Goal: Information Seeking & Learning: Check status

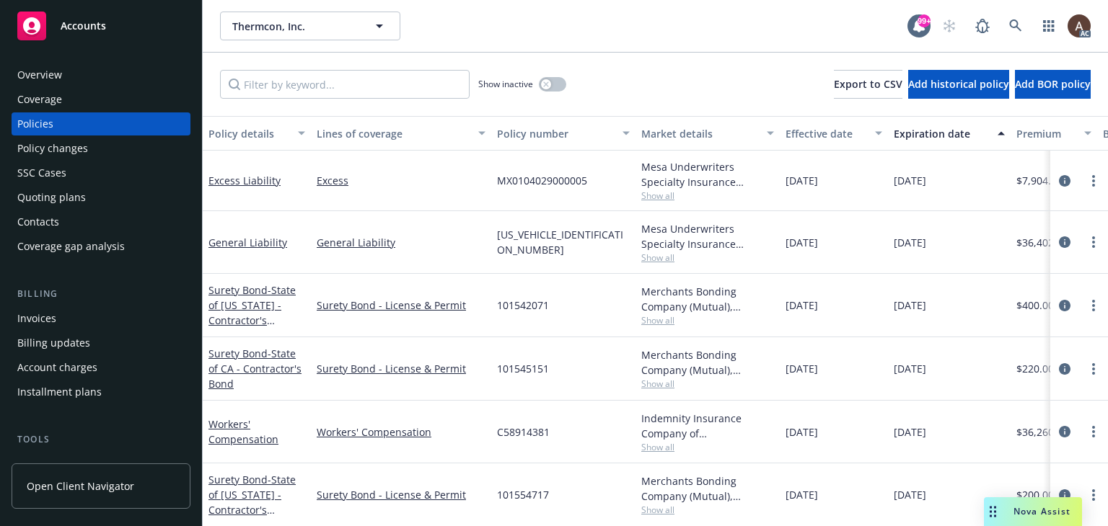
click at [91, 145] on div "Policy changes" at bounding box center [100, 148] width 167 height 23
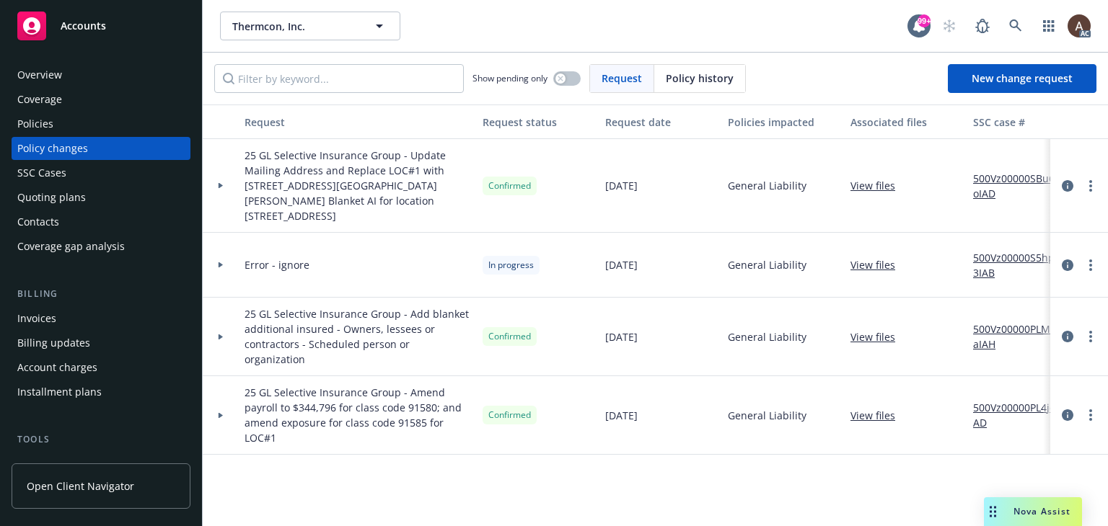
click at [221, 183] on icon at bounding box center [221, 185] width 6 height 5
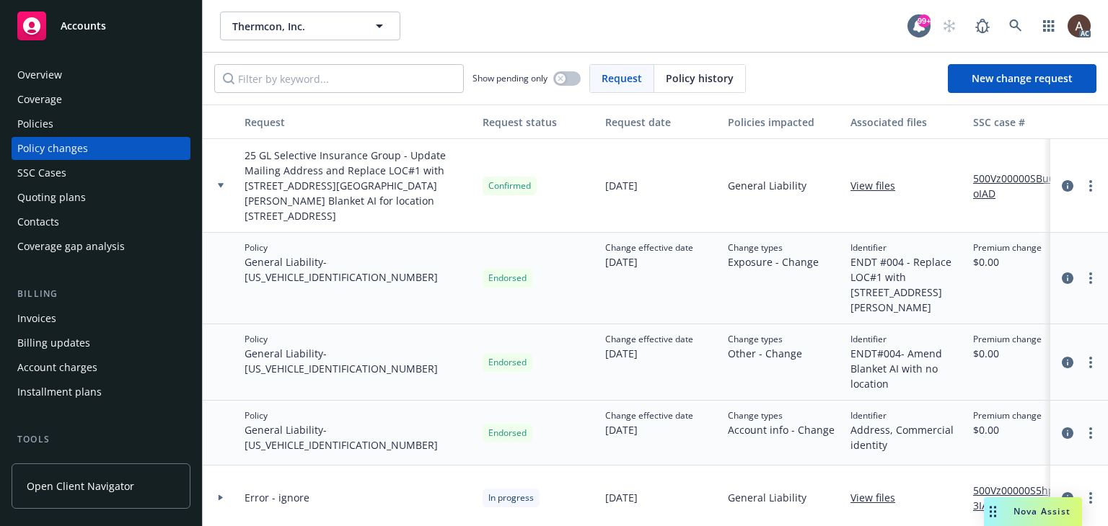
click at [64, 126] on div "Policies" at bounding box center [100, 124] width 167 height 23
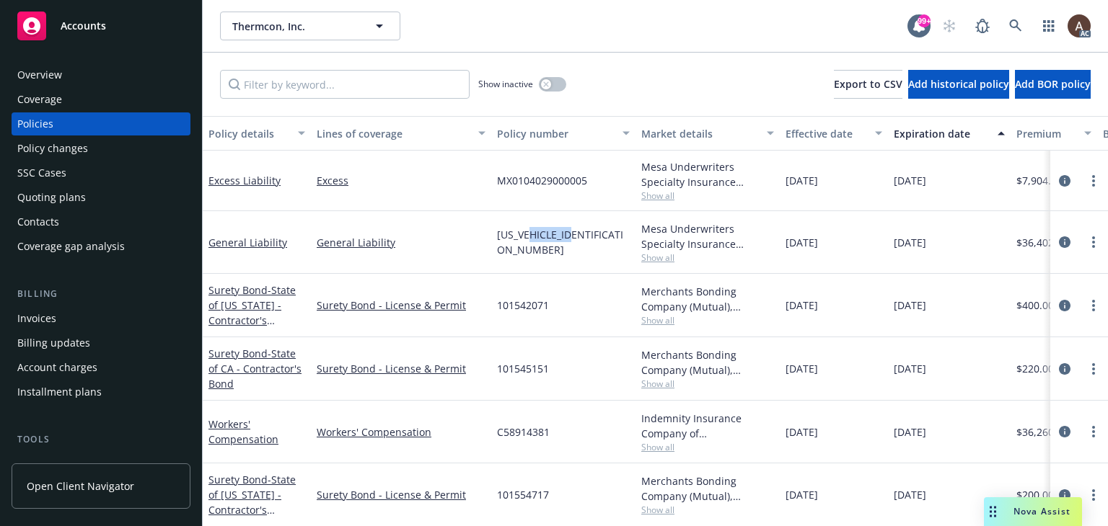
drag, startPoint x: 536, startPoint y: 242, endPoint x: 583, endPoint y: 247, distance: 47.8
click at [583, 247] on span "[US_VEHICLE_IDENTIFICATION_NUMBER]" at bounding box center [563, 242] width 133 height 30
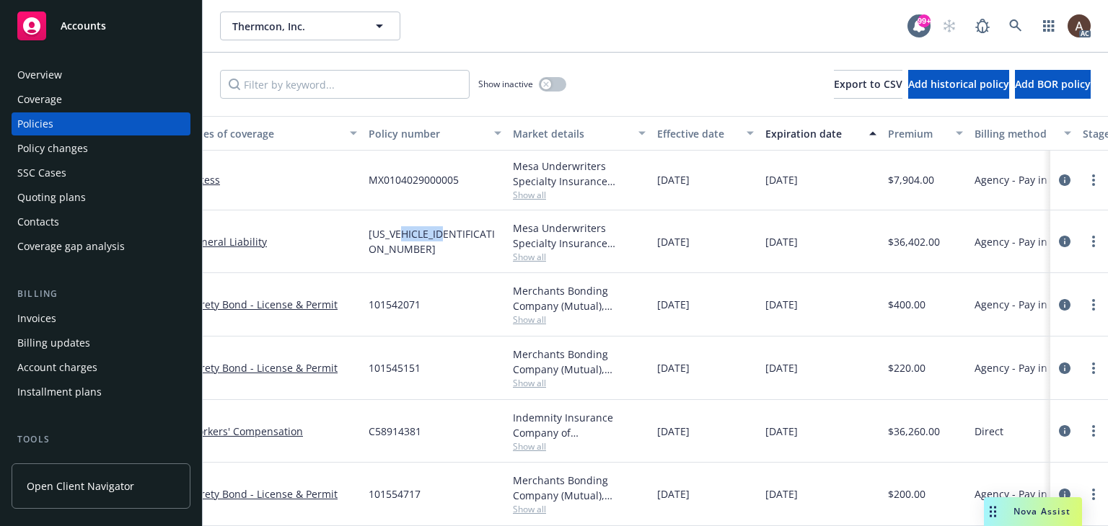
scroll to position [11, 498]
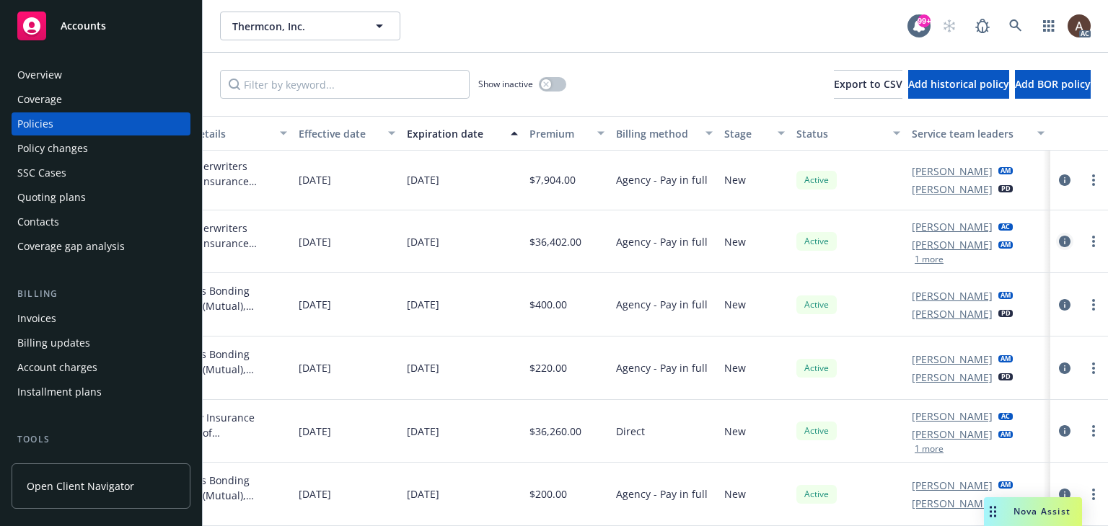
click at [1059, 236] on icon "circleInformation" at bounding box center [1065, 242] width 12 height 12
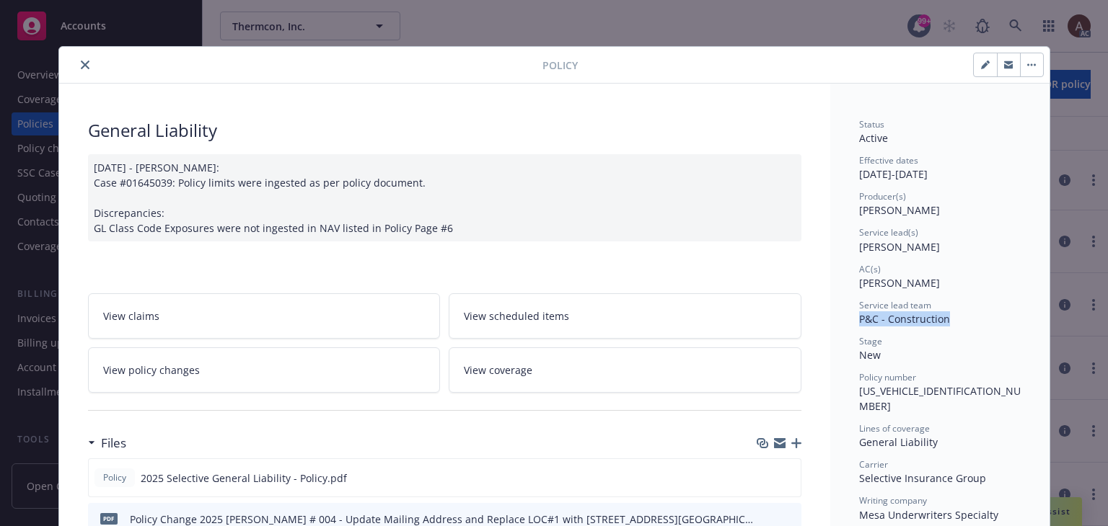
drag, startPoint x: 854, startPoint y: 321, endPoint x: 966, endPoint y: 322, distance: 112.5
click at [966, 322] on div "Service lead team P&C - Construction" at bounding box center [940, 312] width 162 height 27
click at [891, 324] on span "P&C - Construction" at bounding box center [904, 319] width 91 height 14
drag, startPoint x: 873, startPoint y: 323, endPoint x: 946, endPoint y: 325, distance: 73.6
click at [946, 325] on div "Service lead team P&C - Construction" at bounding box center [940, 312] width 162 height 27
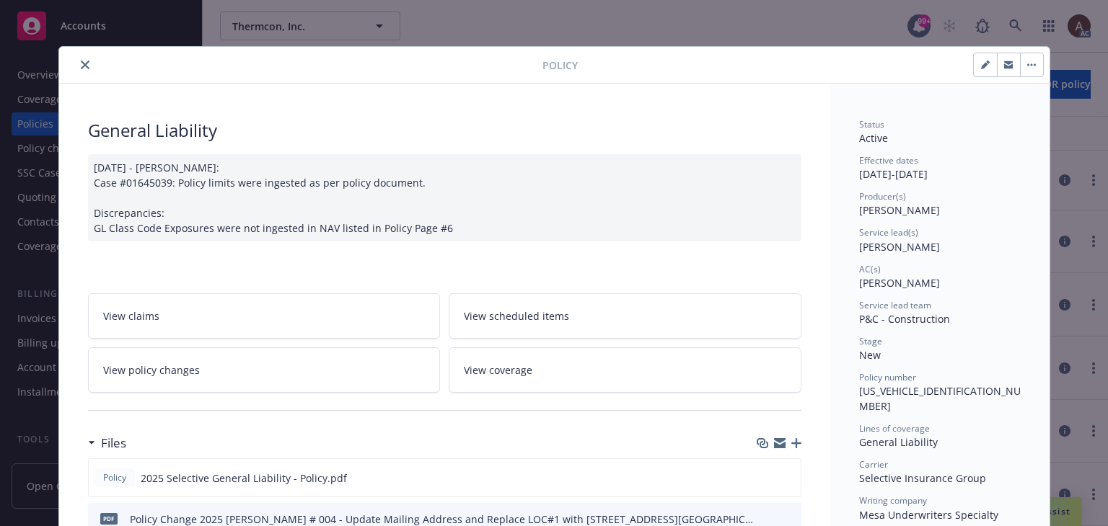
click at [927, 357] on div "Stage New" at bounding box center [940, 348] width 162 height 27
click at [81, 67] on icon "close" at bounding box center [85, 65] width 9 height 9
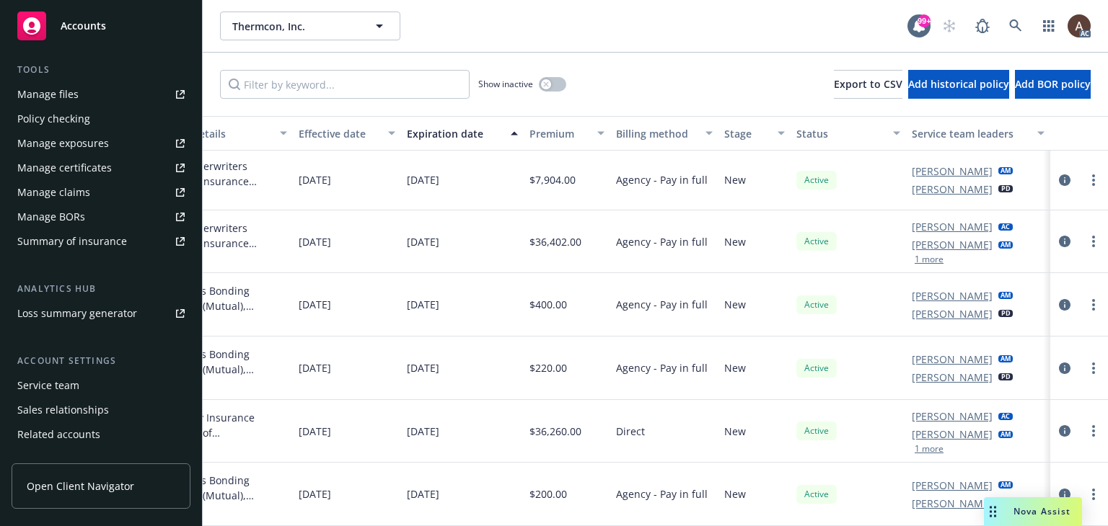
scroll to position [413, 0]
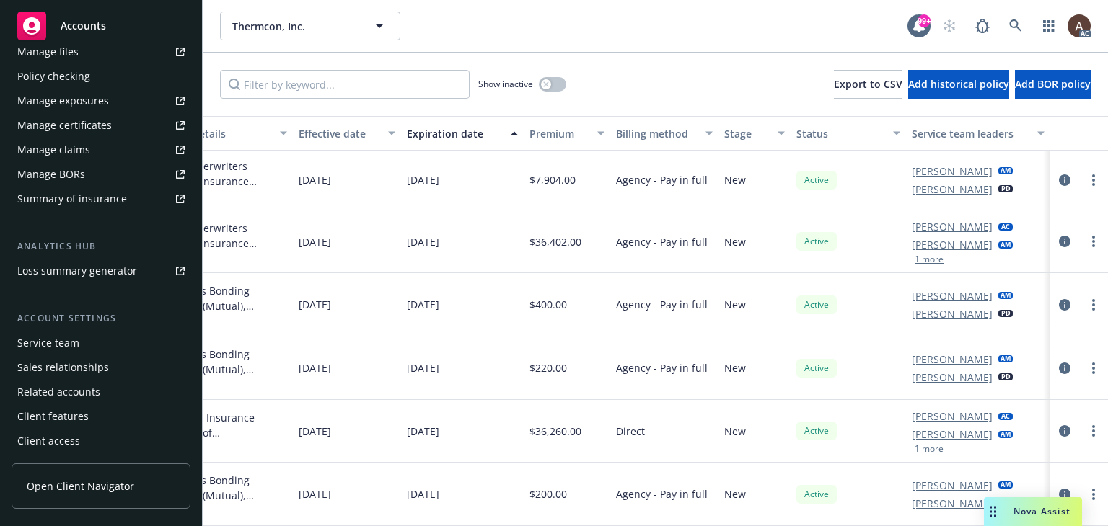
click at [82, 343] on div "Service team" at bounding box center [100, 343] width 167 height 23
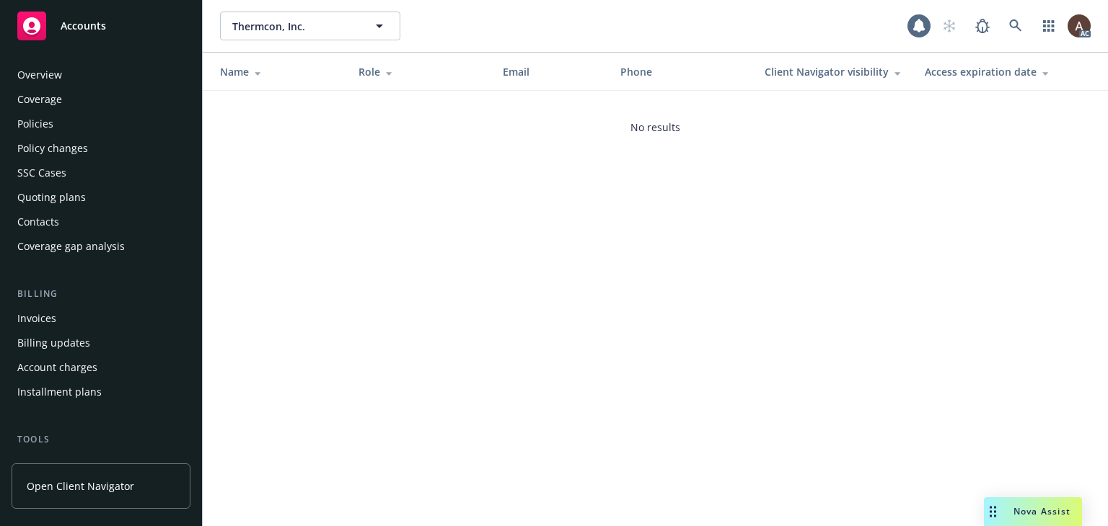
scroll to position [413, 0]
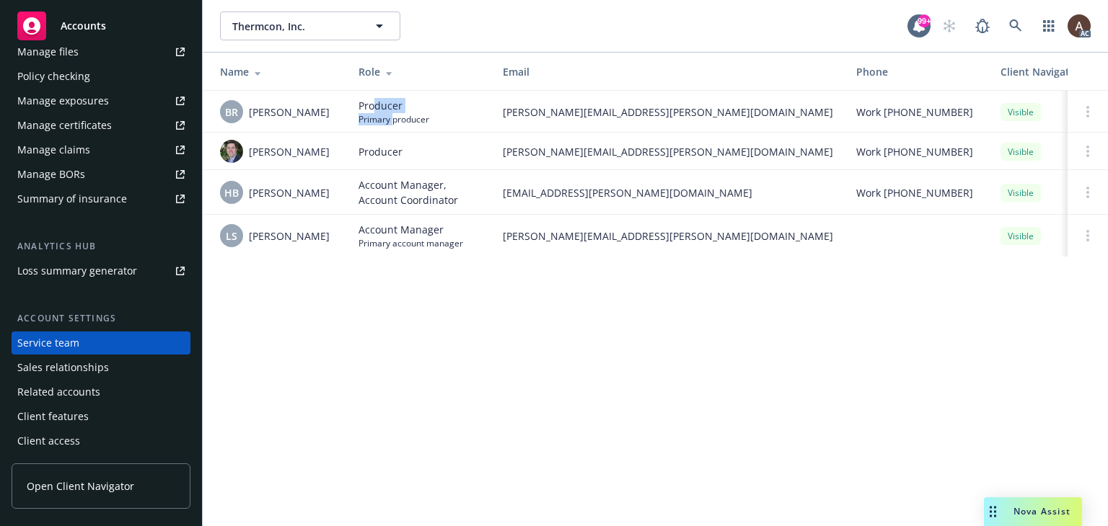
drag, startPoint x: 371, startPoint y: 109, endPoint x: 394, endPoint y: 116, distance: 23.5
click at [394, 116] on div "Producer Primary producer" at bounding box center [393, 111] width 71 height 27
drag, startPoint x: 387, startPoint y: 162, endPoint x: 398, endPoint y: 165, distance: 11.4
click at [398, 165] on td "Producer" at bounding box center [419, 152] width 144 height 38
drag, startPoint x: 392, startPoint y: 193, endPoint x: 395, endPoint y: 212, distance: 19.8
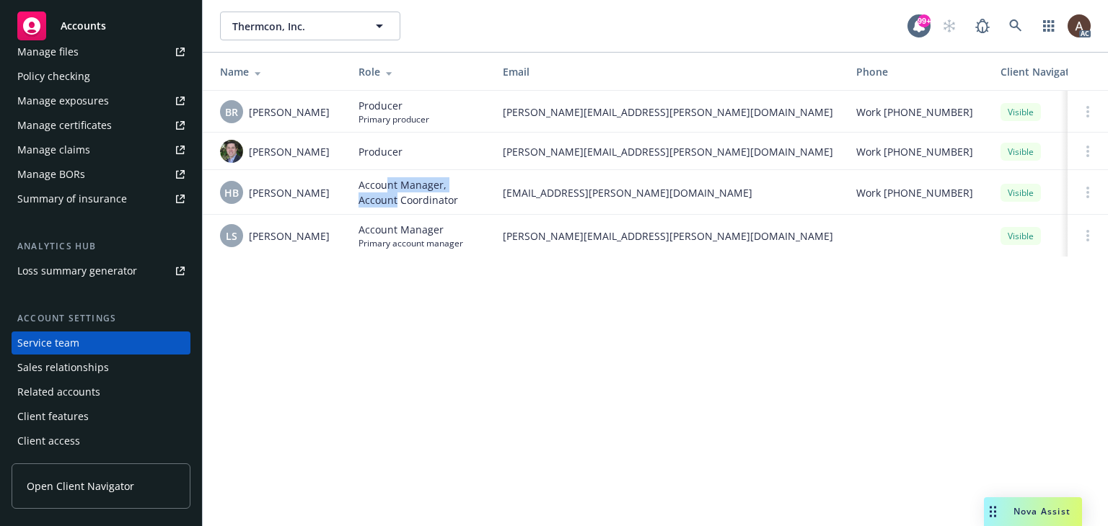
click at [395, 195] on span "Account Manager, Account Coordinator" at bounding box center [418, 192] width 121 height 30
click at [398, 234] on span "Account Manager" at bounding box center [410, 229] width 105 height 15
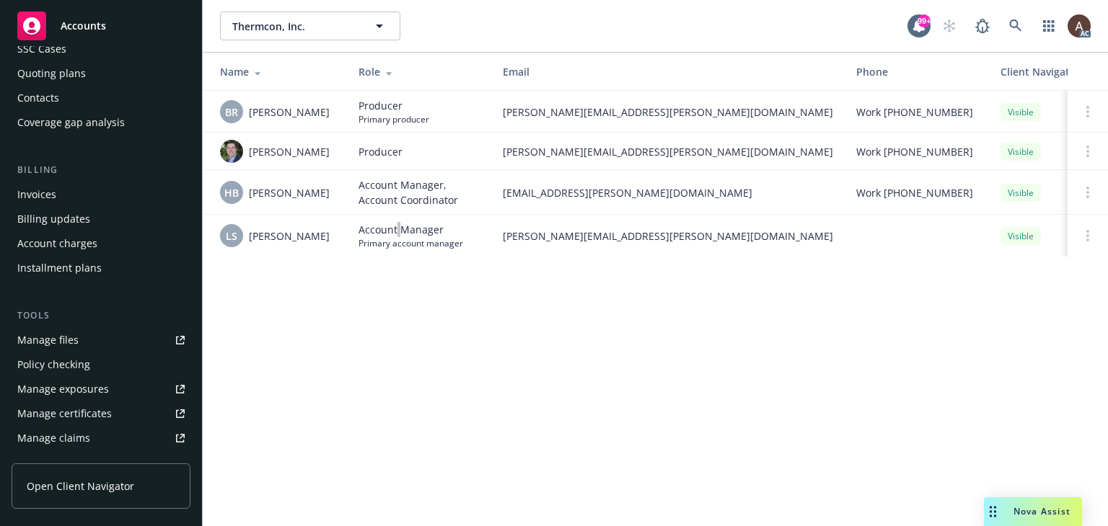
scroll to position [0, 0]
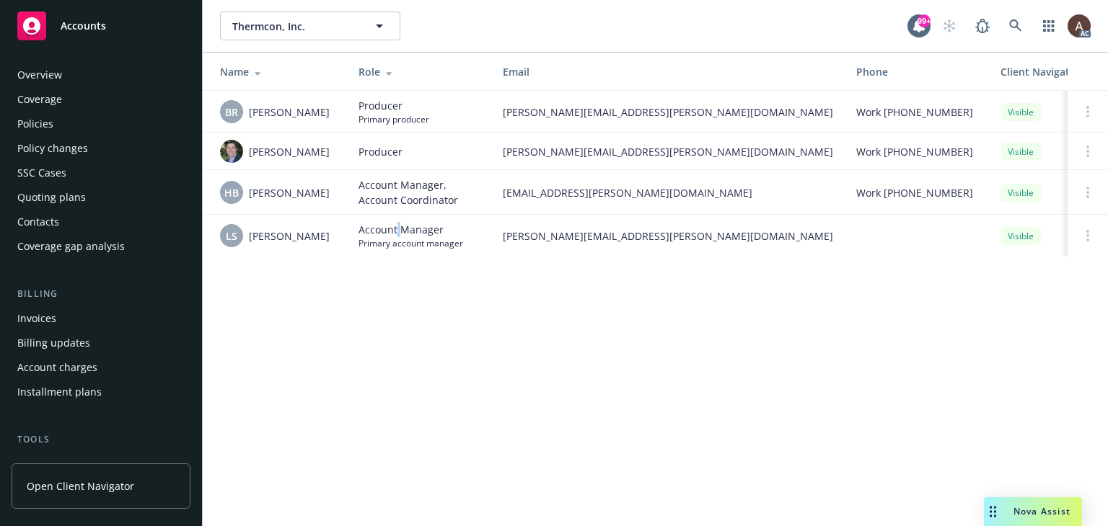
click at [74, 122] on div "Policies" at bounding box center [100, 124] width 167 height 23
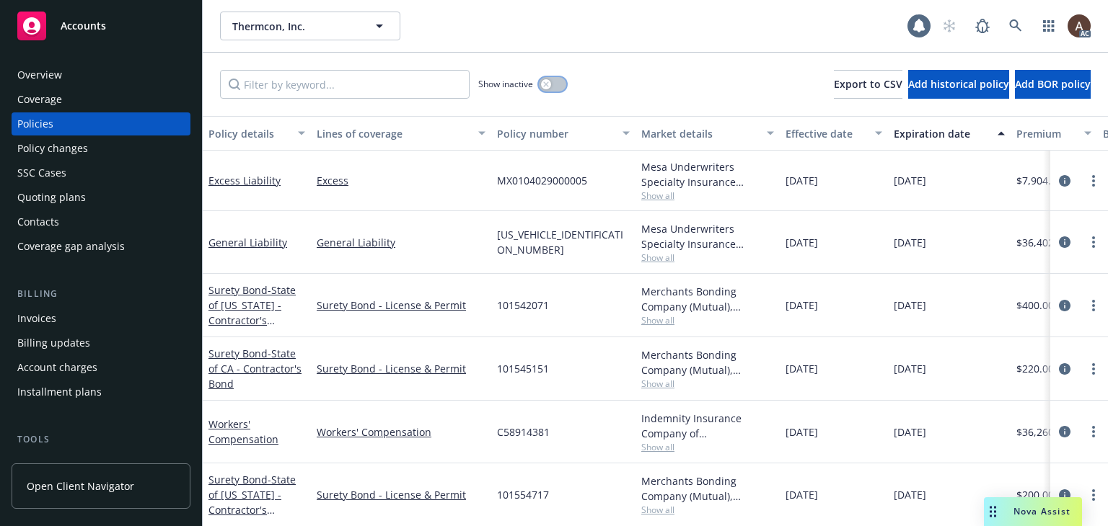
click at [548, 81] on icon "button" at bounding box center [546, 84] width 6 height 6
click at [335, 88] on input "Filter by keyword..." at bounding box center [345, 84] width 250 height 29
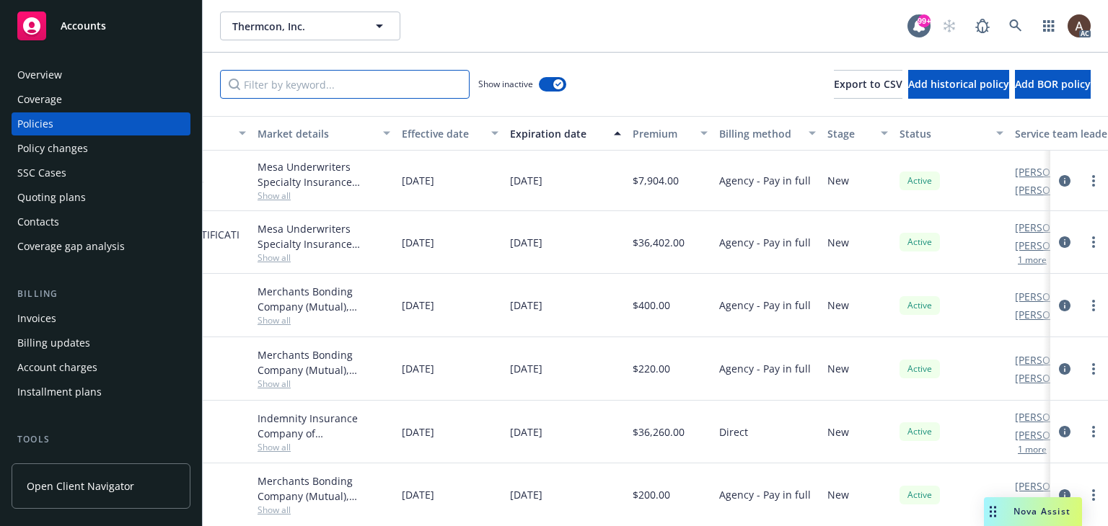
scroll to position [0, 498]
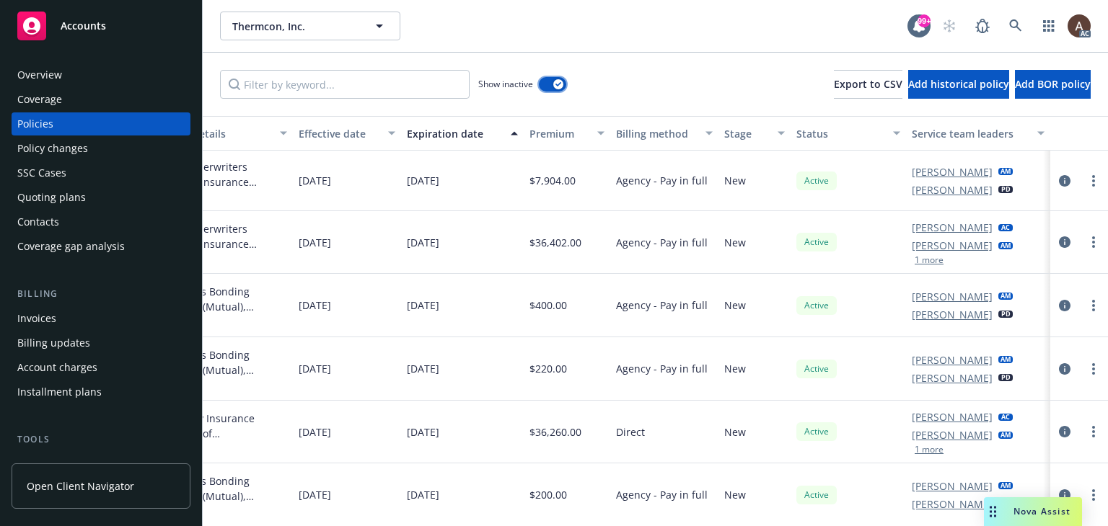
click at [560, 84] on icon "button" at bounding box center [558, 84] width 6 height 4
click at [543, 83] on icon "button" at bounding box center [546, 84] width 6 height 6
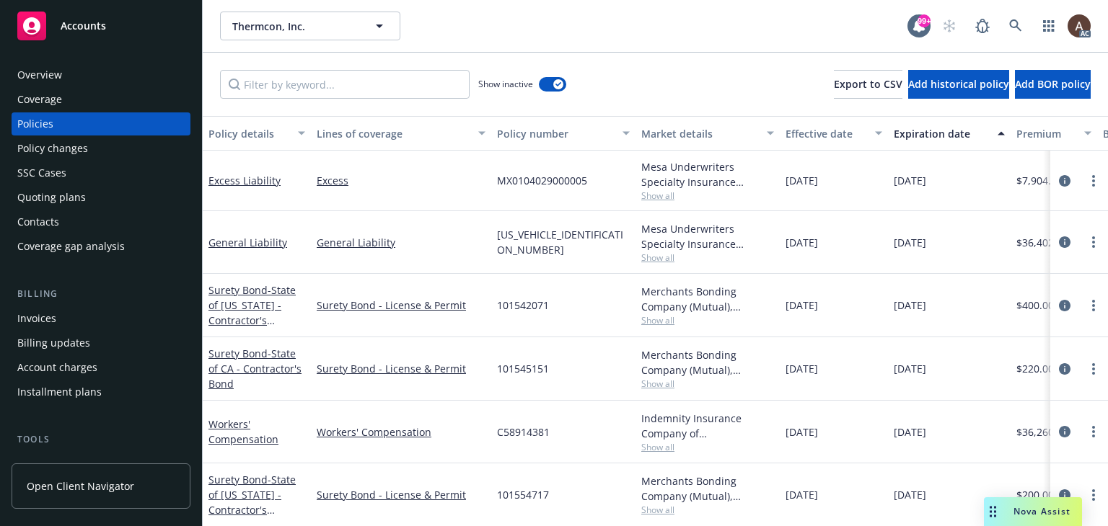
click at [59, 148] on div "Policy changes" at bounding box center [52, 148] width 71 height 23
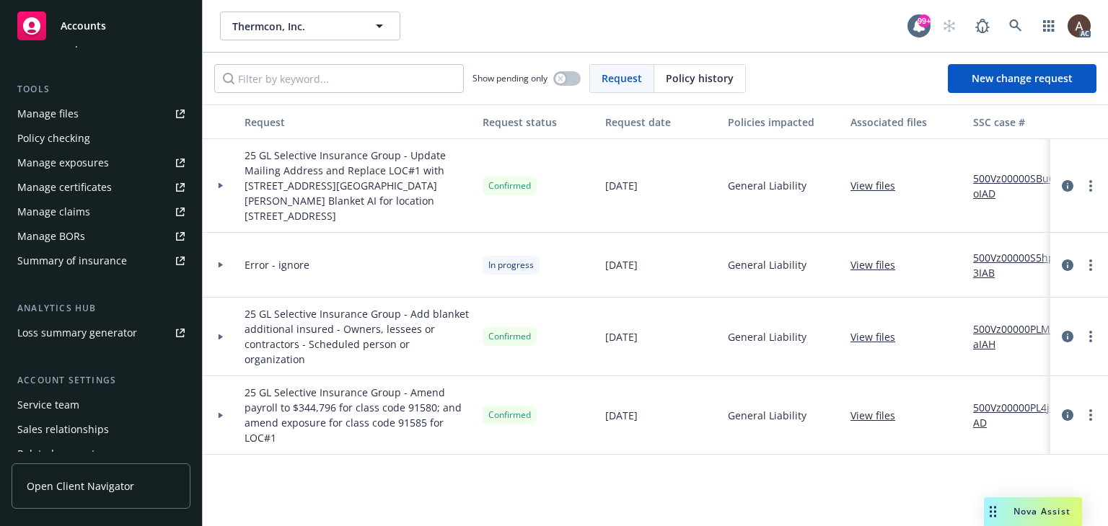
scroll to position [413, 0]
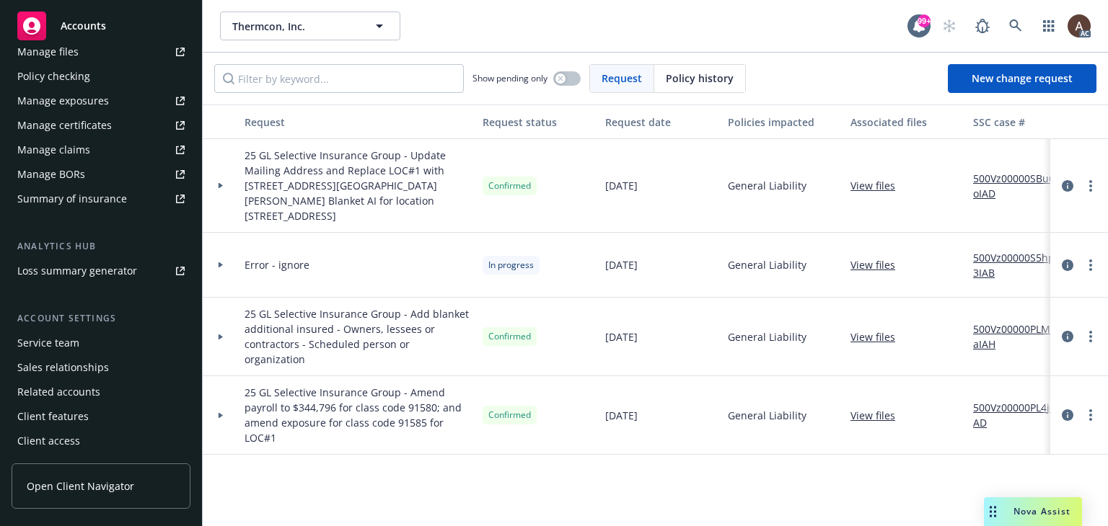
click at [84, 342] on div "Service team" at bounding box center [100, 343] width 167 height 23
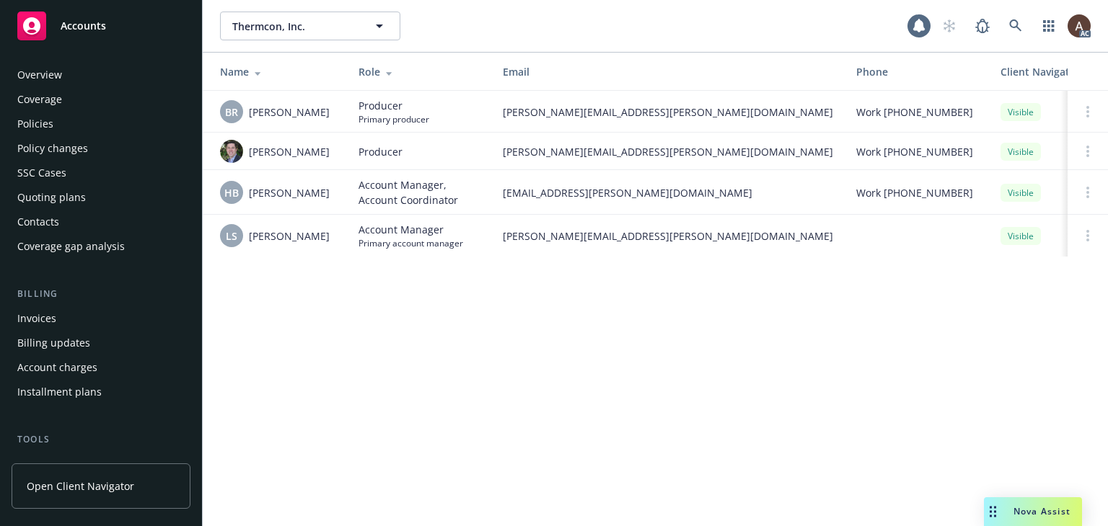
scroll to position [413, 0]
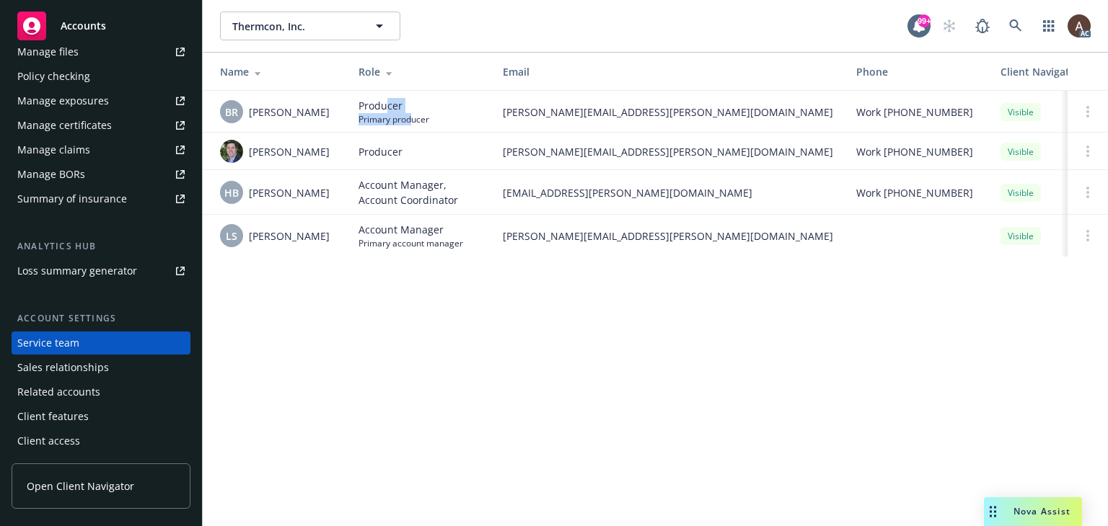
drag, startPoint x: 388, startPoint y: 108, endPoint x: 413, endPoint y: 113, distance: 25.0
click at [413, 113] on div "Producer Primary producer" at bounding box center [393, 111] width 71 height 27
drag, startPoint x: 378, startPoint y: 148, endPoint x: 408, endPoint y: 154, distance: 30.8
click at [408, 154] on div "Producer" at bounding box center [418, 151] width 121 height 15
drag, startPoint x: 389, startPoint y: 186, endPoint x: 436, endPoint y: 190, distance: 47.1
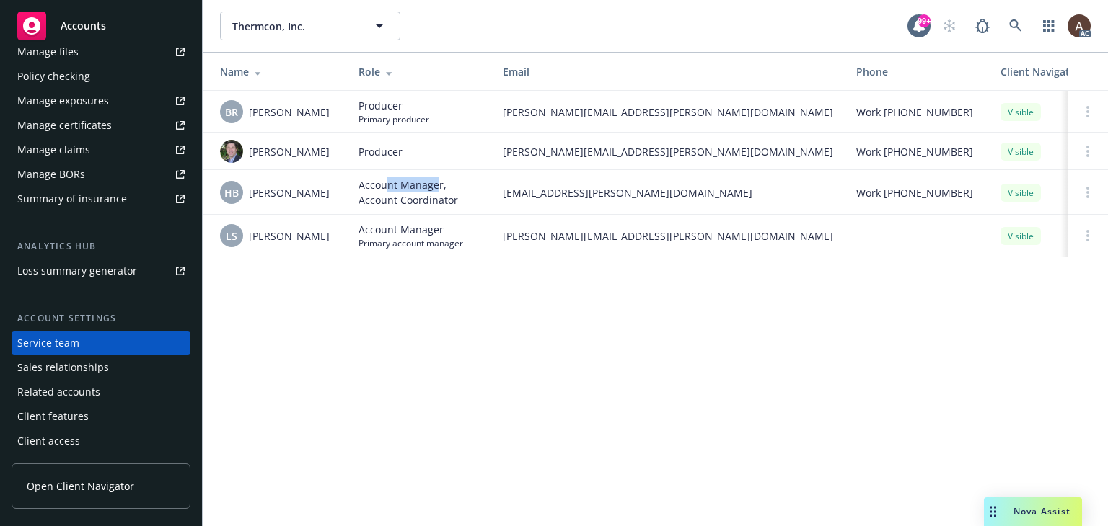
click at [436, 190] on span "Account Manager, Account Coordinator" at bounding box center [418, 192] width 121 height 30
drag, startPoint x: 398, startPoint y: 236, endPoint x: 444, endPoint y: 243, distance: 46.7
click at [444, 243] on div "Account Manager Primary account manager" at bounding box center [410, 235] width 105 height 27
click at [441, 329] on div "Thermcon, Inc. Thermcon, Inc. 99+ AC Name Role Email Phone Client Navigator vis…" at bounding box center [655, 263] width 905 height 526
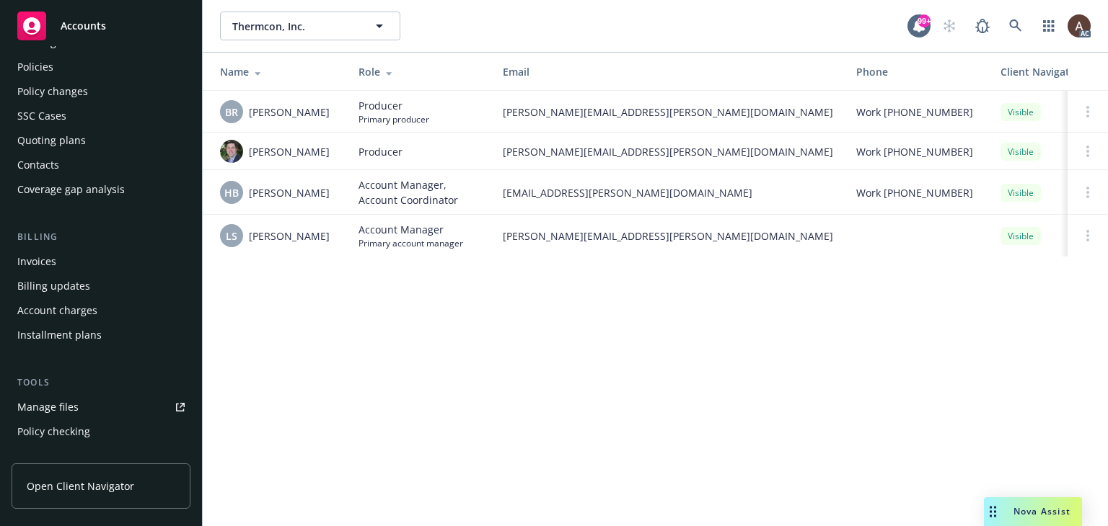
scroll to position [0, 0]
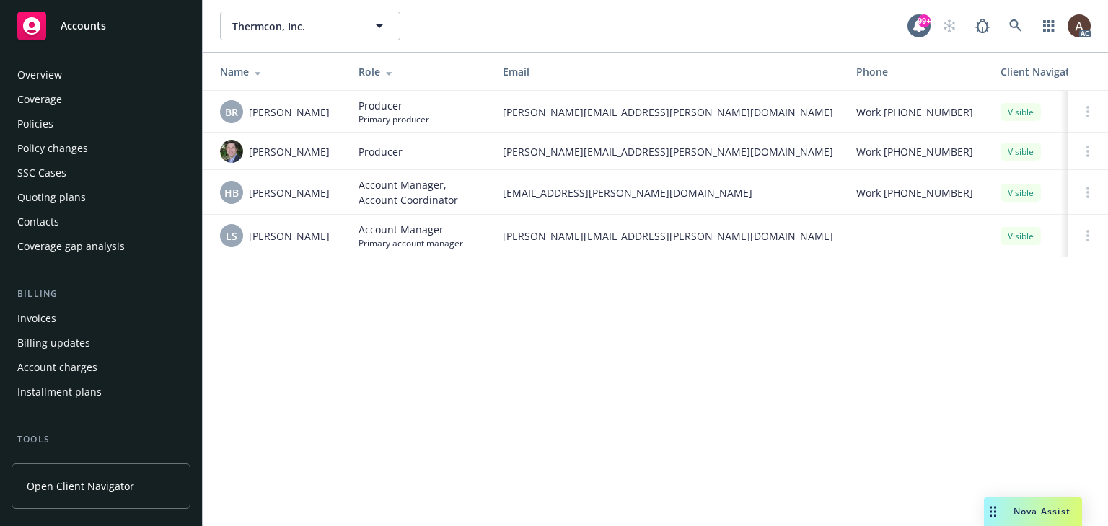
click at [79, 79] on div "Overview" at bounding box center [100, 74] width 167 height 23
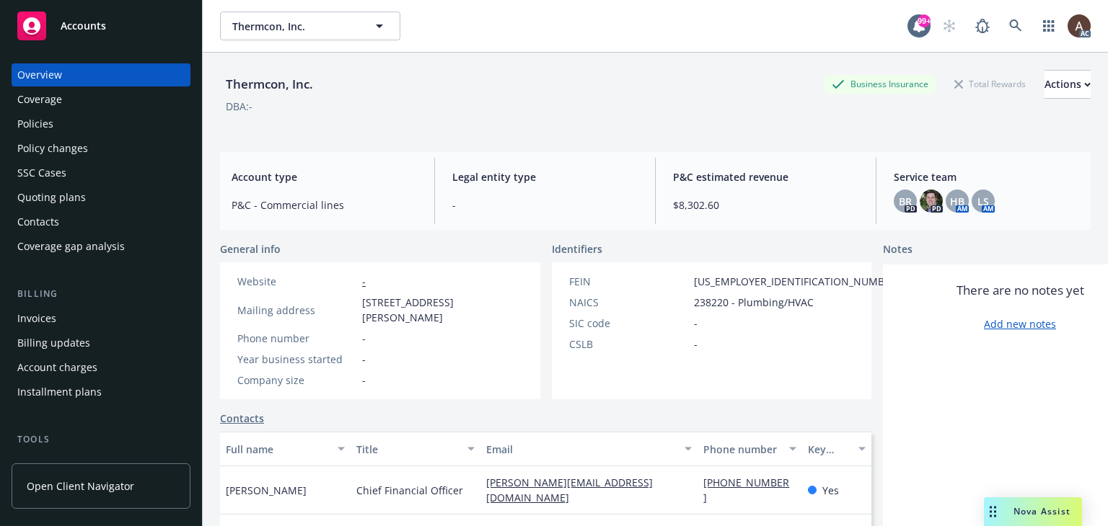
click at [69, 124] on div "Policies" at bounding box center [100, 124] width 167 height 23
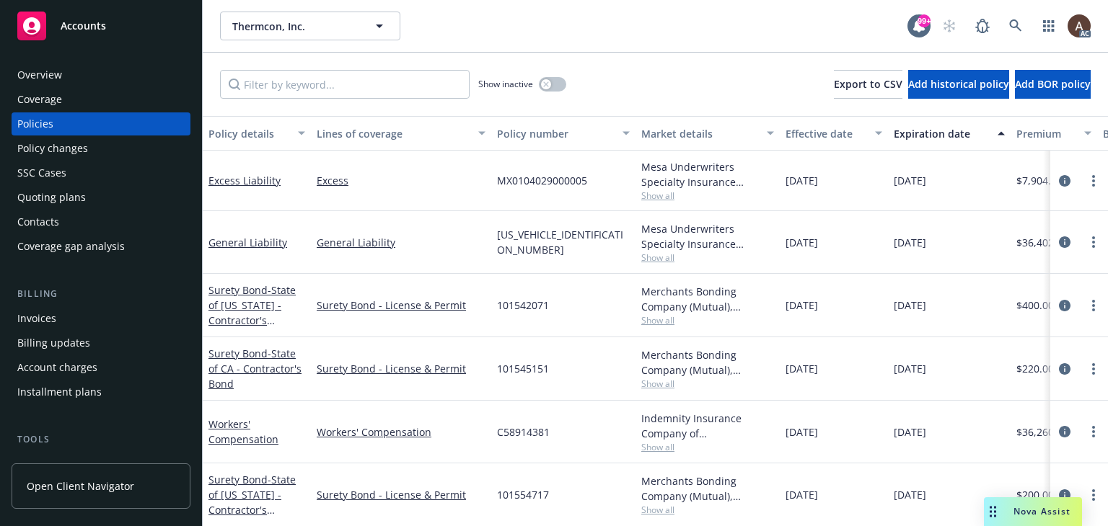
click at [71, 146] on div "Policy changes" at bounding box center [52, 148] width 71 height 23
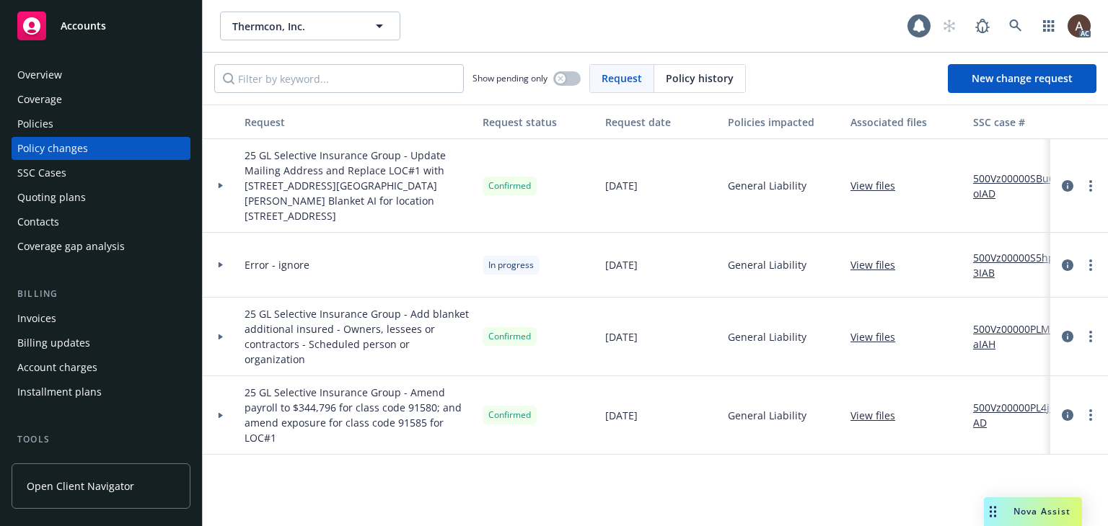
click at [71, 125] on div "Policies" at bounding box center [100, 124] width 167 height 23
